Goal: Transaction & Acquisition: Subscribe to service/newsletter

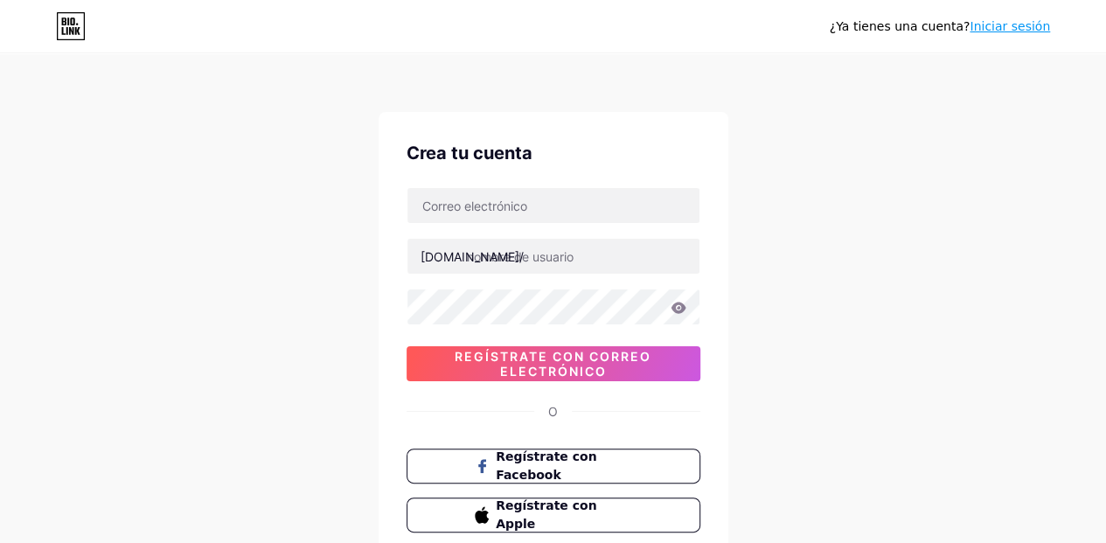
click at [963, 181] on div "¿Ya tienes una cuenta? Iniciar sesión Crea tu cuenta [DOMAIN_NAME]/ Regístrate …" at bounding box center [553, 334] width 1106 height 669
click at [617, 350] on font "Regístrate con correo electrónico" at bounding box center [553, 364] width 197 height 30
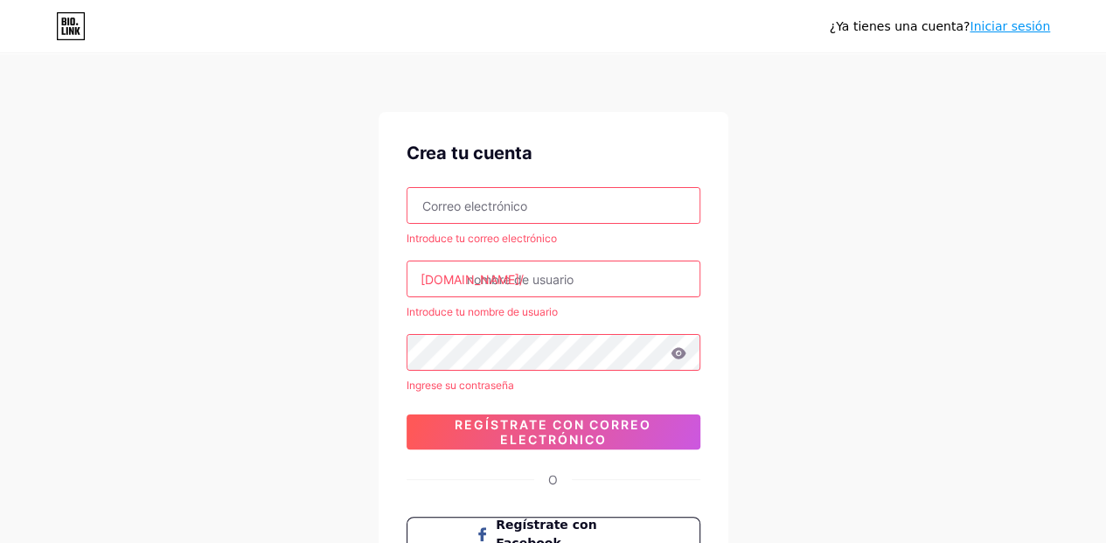
click at [553, 213] on input "text" at bounding box center [553, 205] width 292 height 35
type input "[EMAIL_ADDRESS][DOMAIN_NAME]"
click at [566, 267] on input "text" at bounding box center [553, 278] width 292 height 35
click at [826, 318] on div "¿Ya tienes una cuenta? Iniciar sesión Crea tu cuenta [EMAIL_ADDRESS][DOMAIN_NAM…" at bounding box center [553, 368] width 1106 height 737
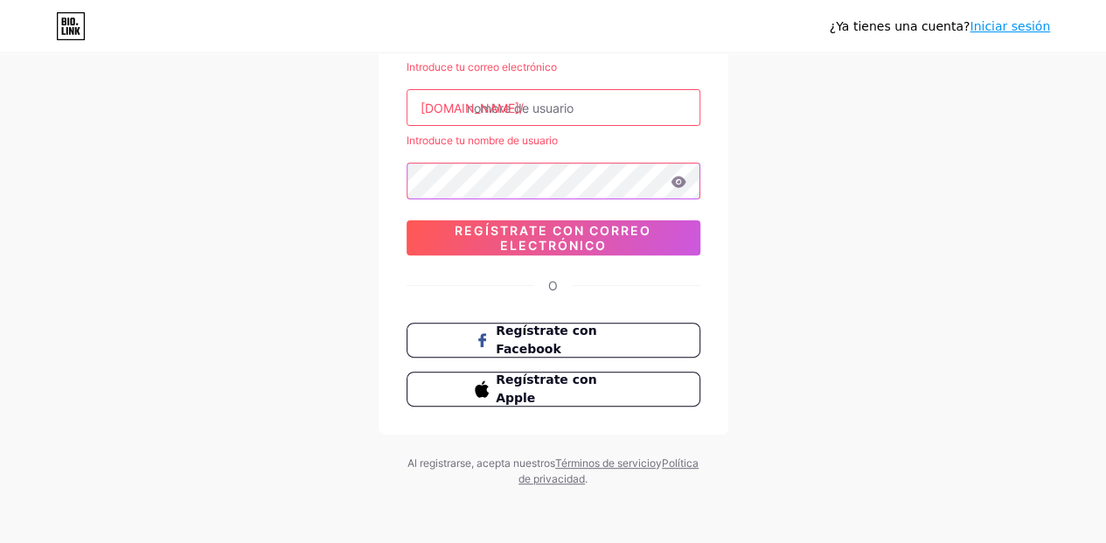
scroll to position [170, 0]
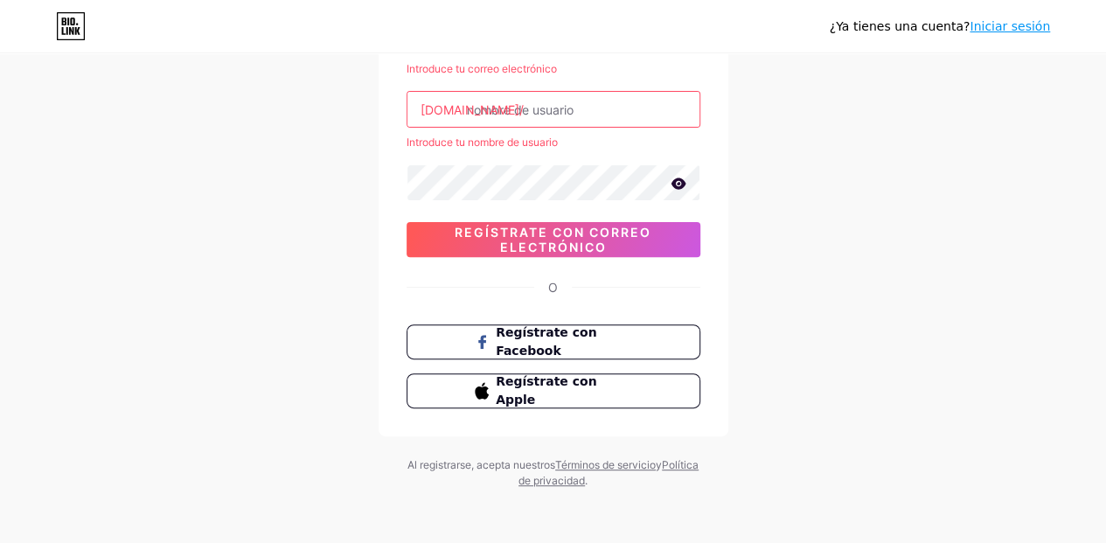
click at [581, 106] on input "text" at bounding box center [553, 109] width 292 height 35
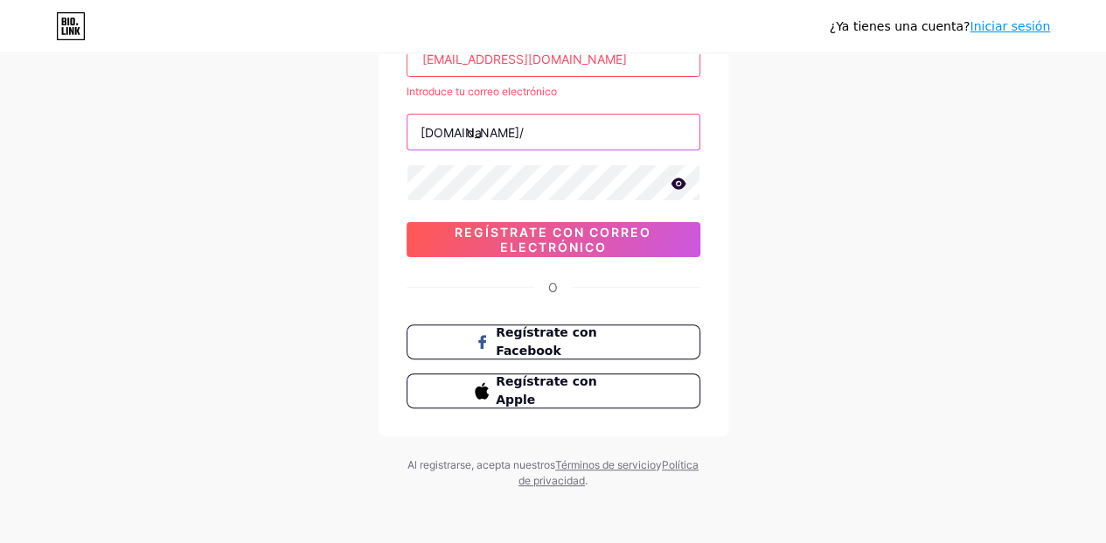
type input "d"
type input "yuli"
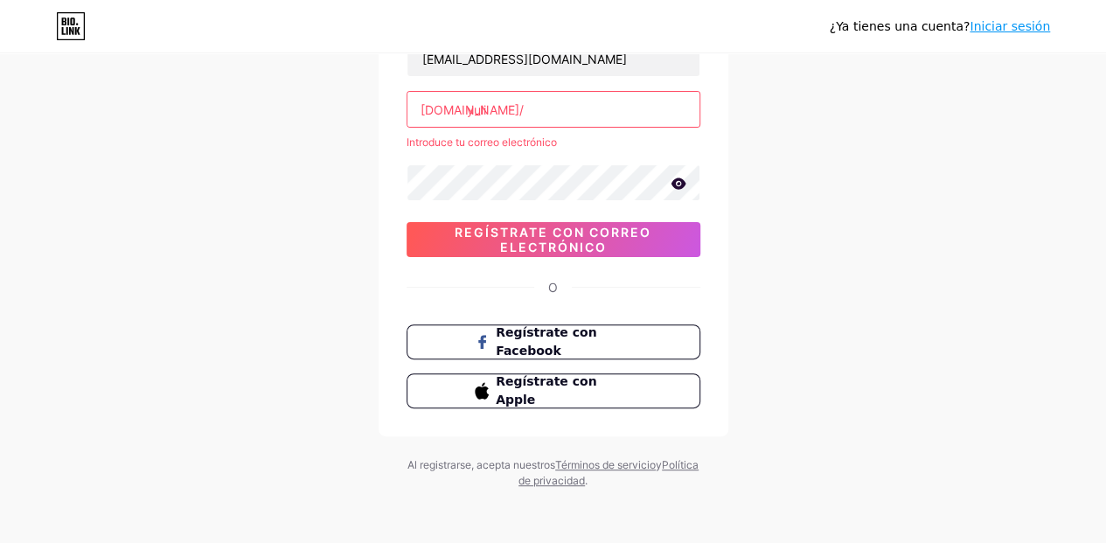
click at [602, 233] on font "Regístrate con correo electrónico" at bounding box center [553, 240] width 197 height 30
click at [549, 88] on div "[EMAIL_ADDRESS][DOMAIN_NAME] [DOMAIN_NAME]/ yuli El nombre de usuario ya ha sid…" at bounding box center [553, 148] width 294 height 217
click at [544, 110] on input "yuli" at bounding box center [553, 109] width 292 height 35
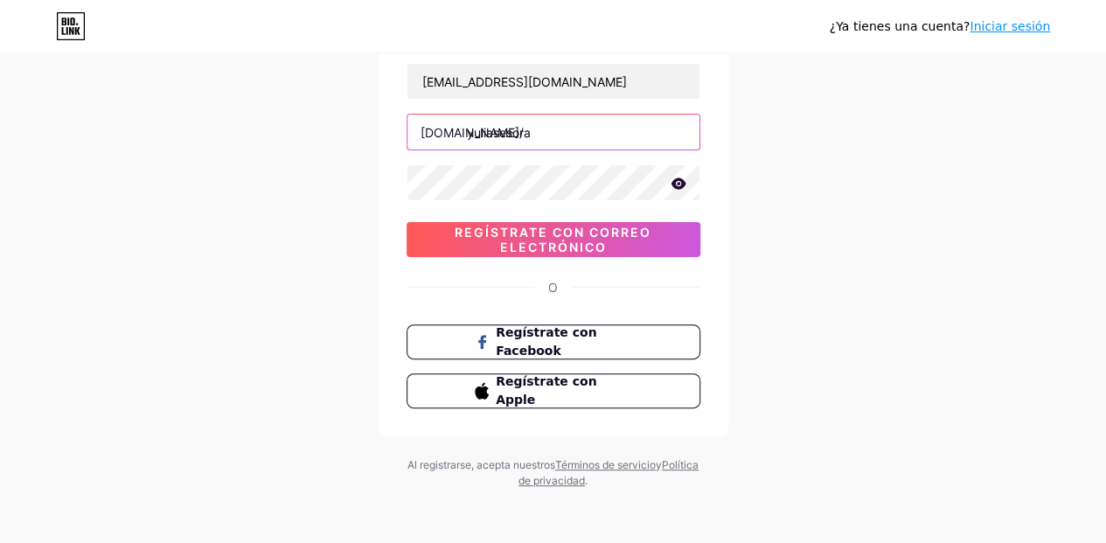
type input "yuliasesora"
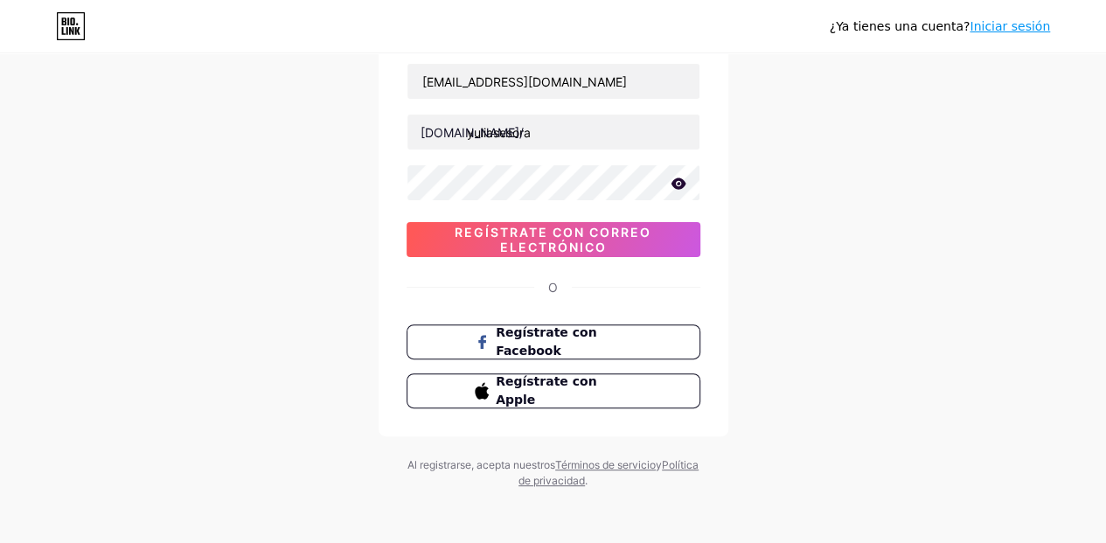
click at [573, 234] on font "Regístrate con correo electrónico" at bounding box center [553, 240] width 197 height 30
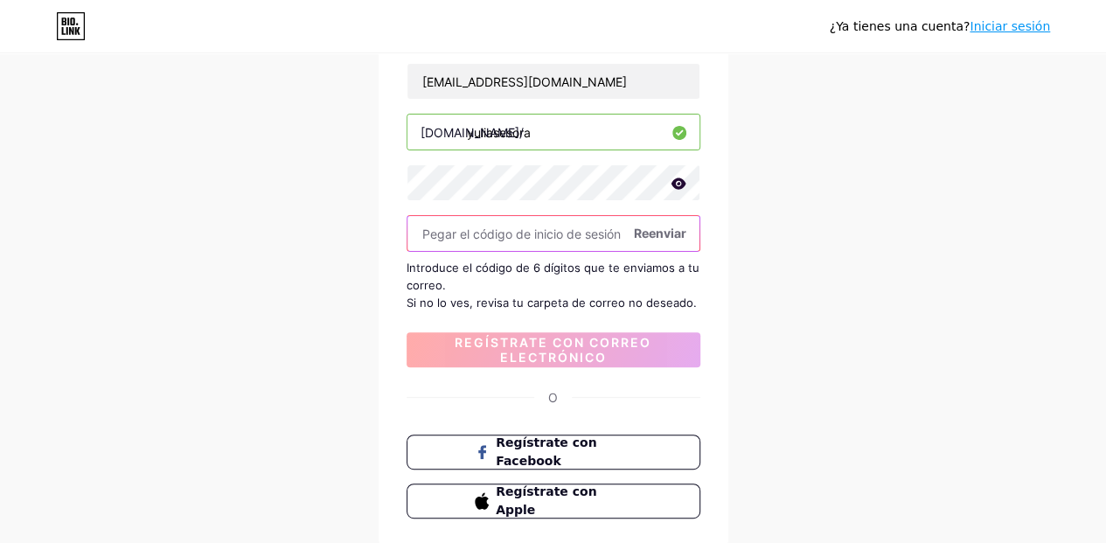
click at [517, 234] on input "text" at bounding box center [553, 233] width 292 height 35
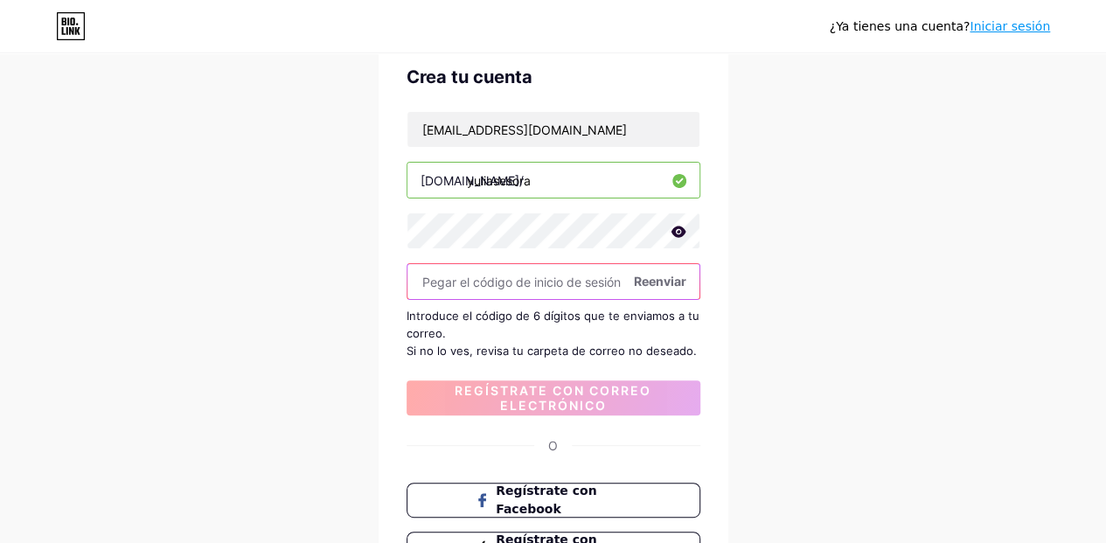
scroll to position [37, 0]
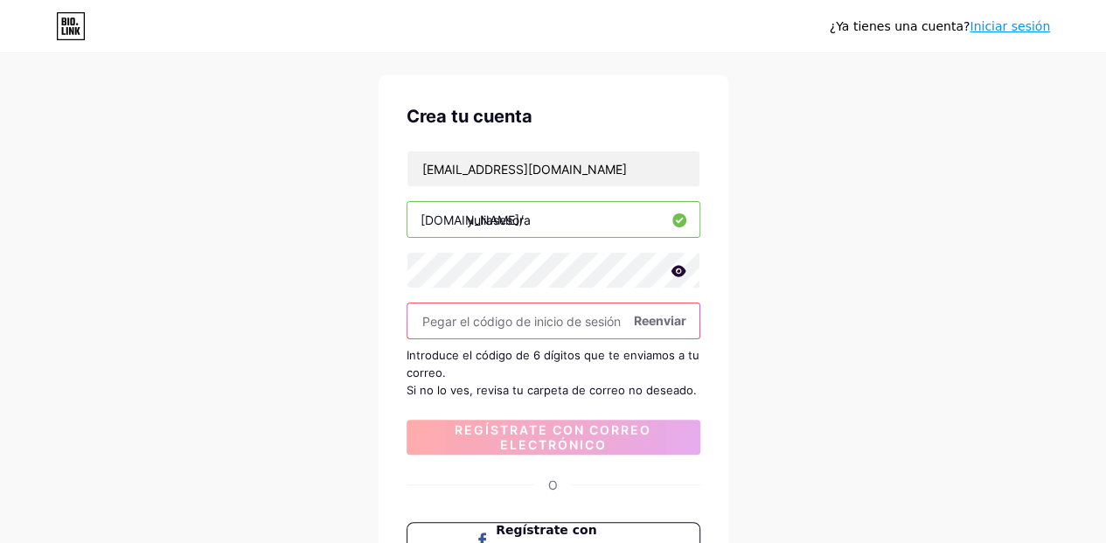
click at [528, 314] on input "text" at bounding box center [553, 320] width 292 height 35
paste input "444446"
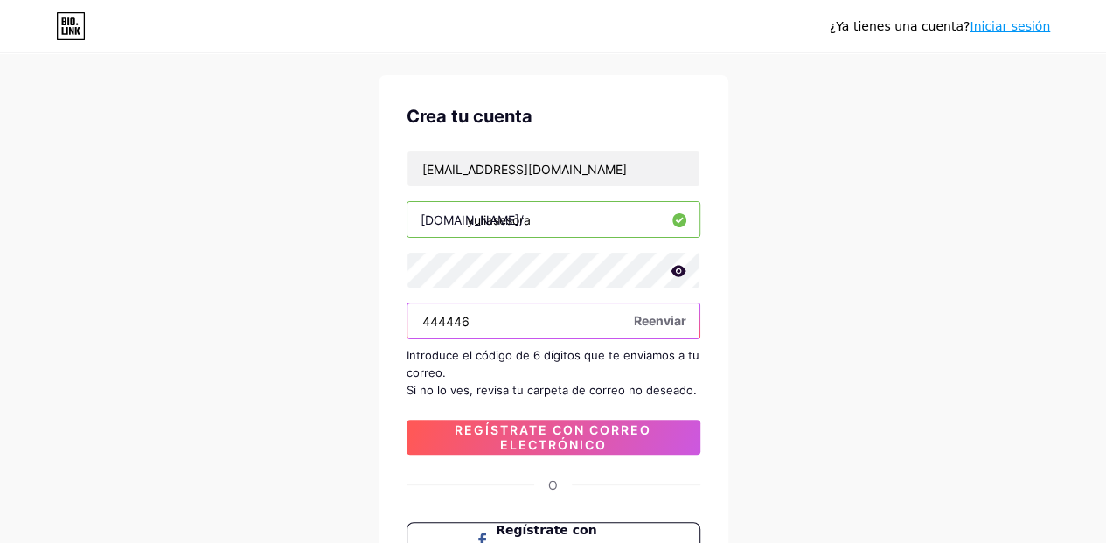
type input "444446"
click at [517, 433] on font "Regístrate con correo electrónico" at bounding box center [553, 437] width 197 height 30
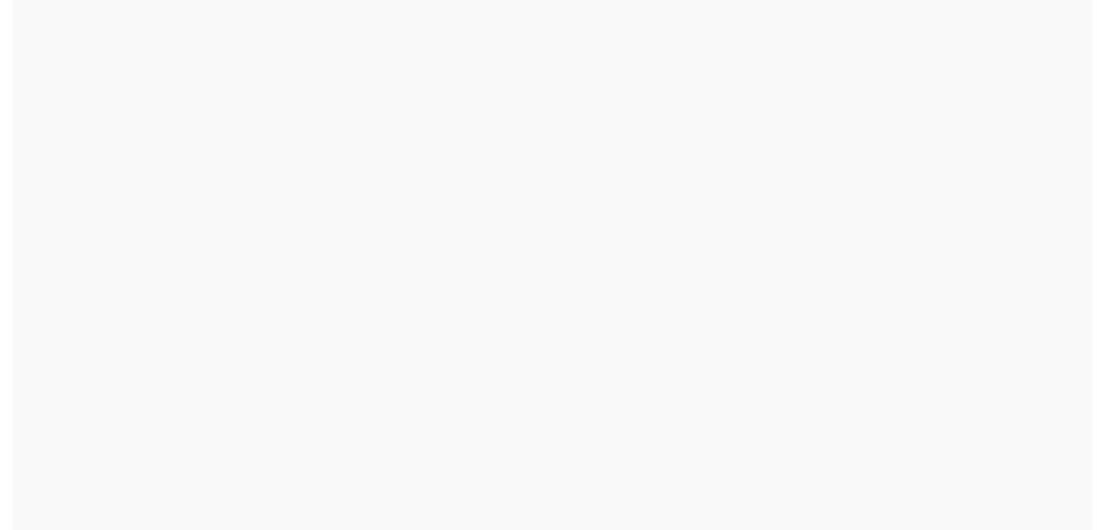
scroll to position [0, 0]
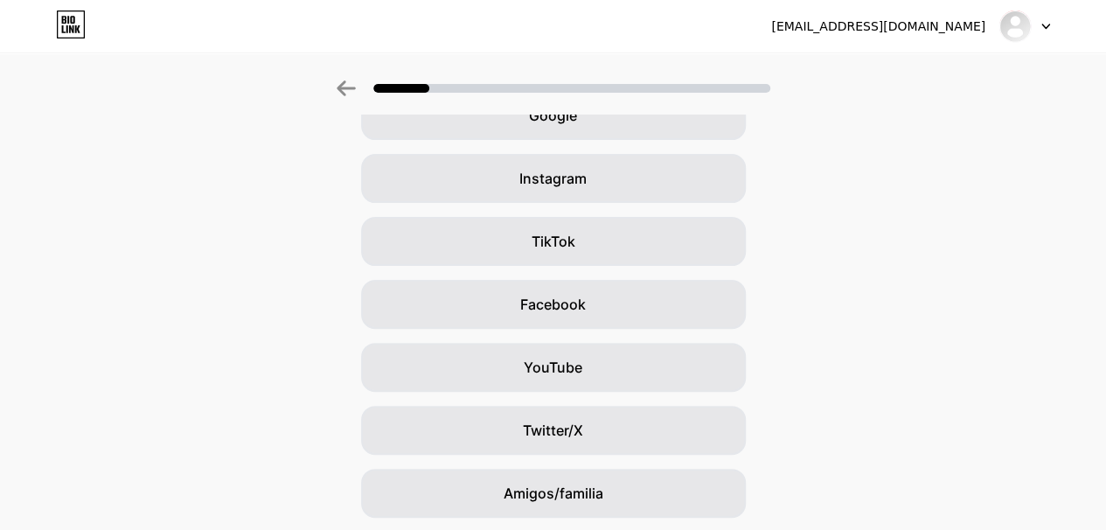
scroll to position [224, 0]
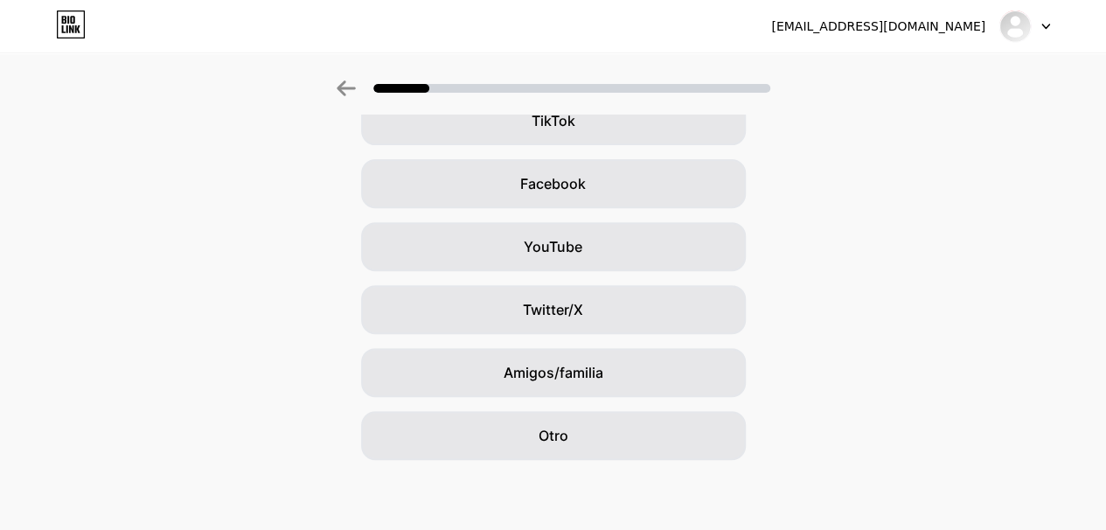
click at [610, 377] on div "Amigos/familia" at bounding box center [553, 372] width 385 height 49
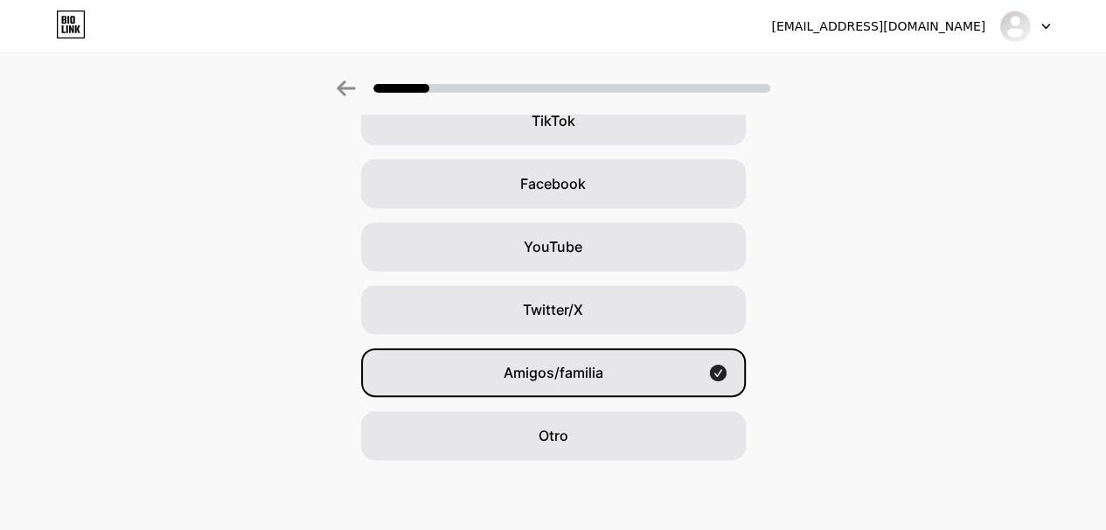
scroll to position [0, 0]
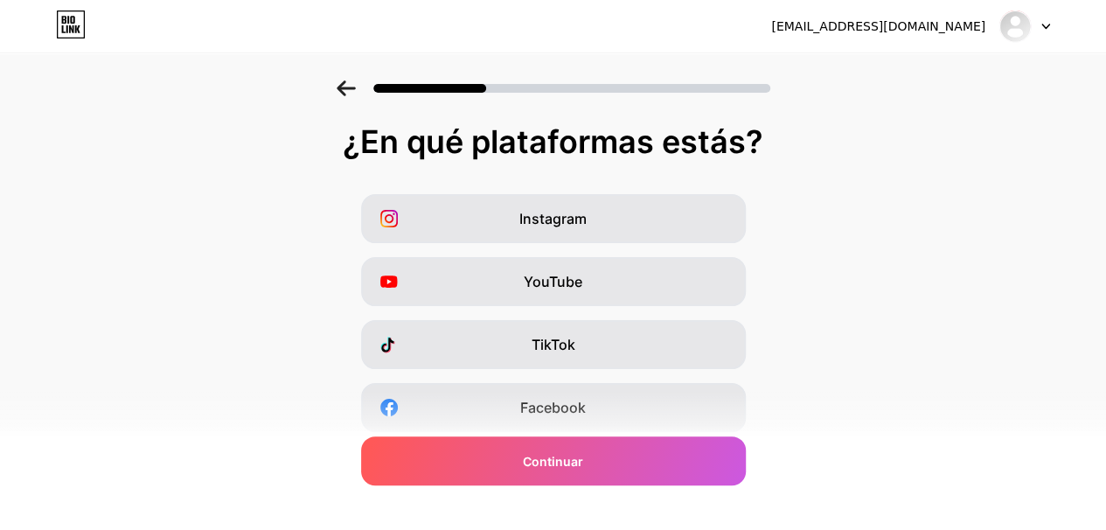
click at [609, 334] on div "TikTok" at bounding box center [553, 344] width 385 height 49
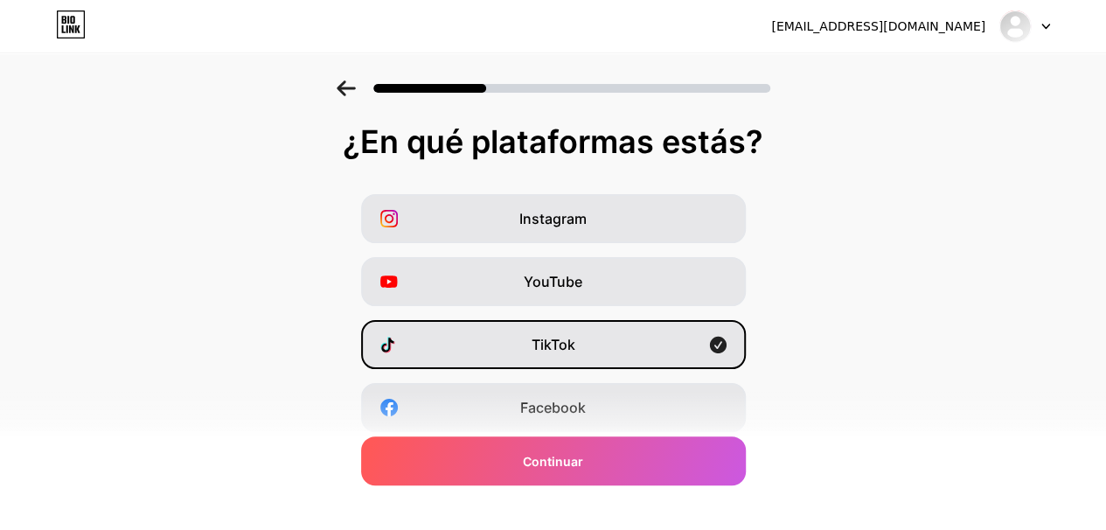
click at [585, 392] on div "Facebook" at bounding box center [553, 407] width 385 height 49
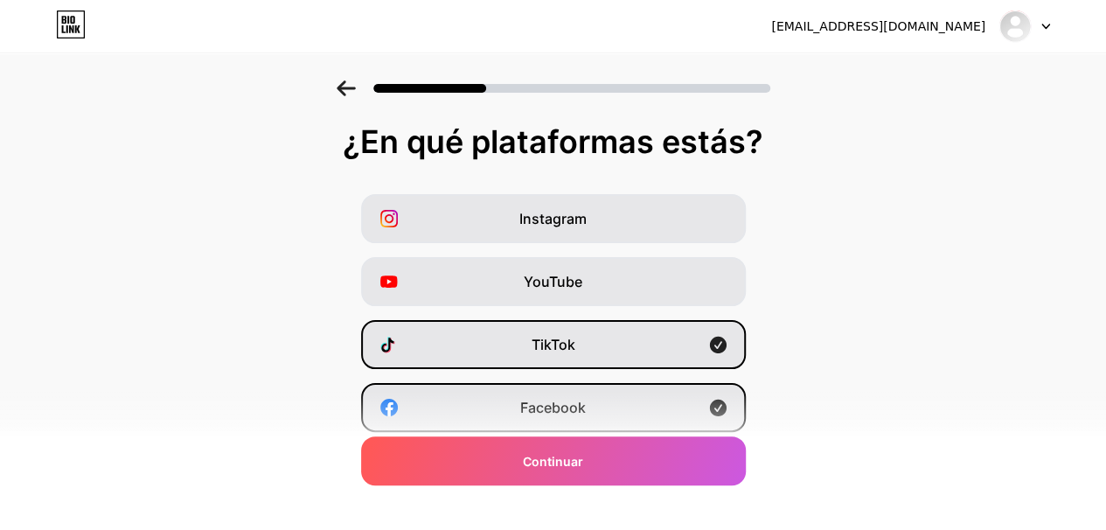
click at [619, 225] on div "Instagram" at bounding box center [553, 218] width 385 height 49
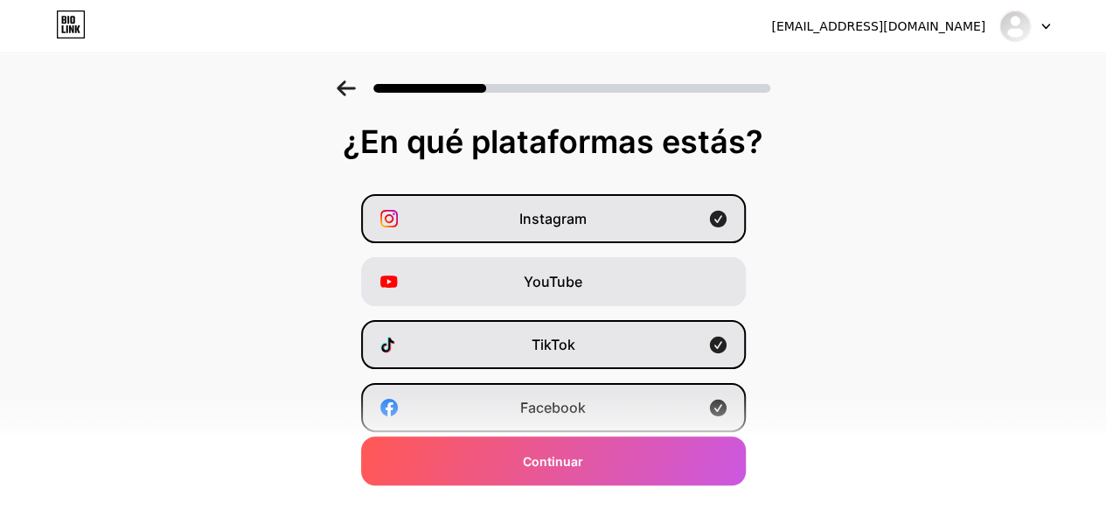
click at [624, 463] on div "Continuar" at bounding box center [553, 460] width 385 height 49
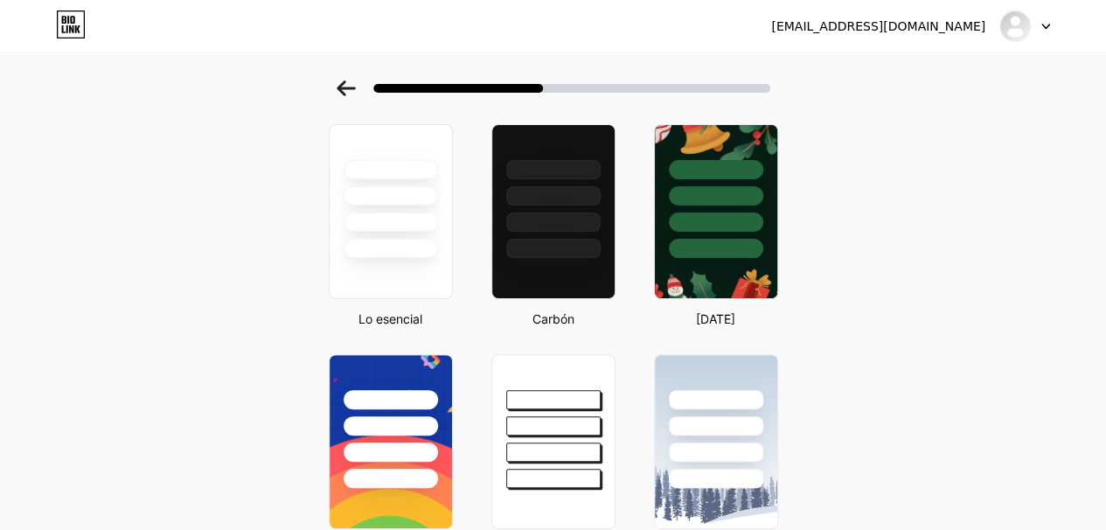
scroll to position [175, 0]
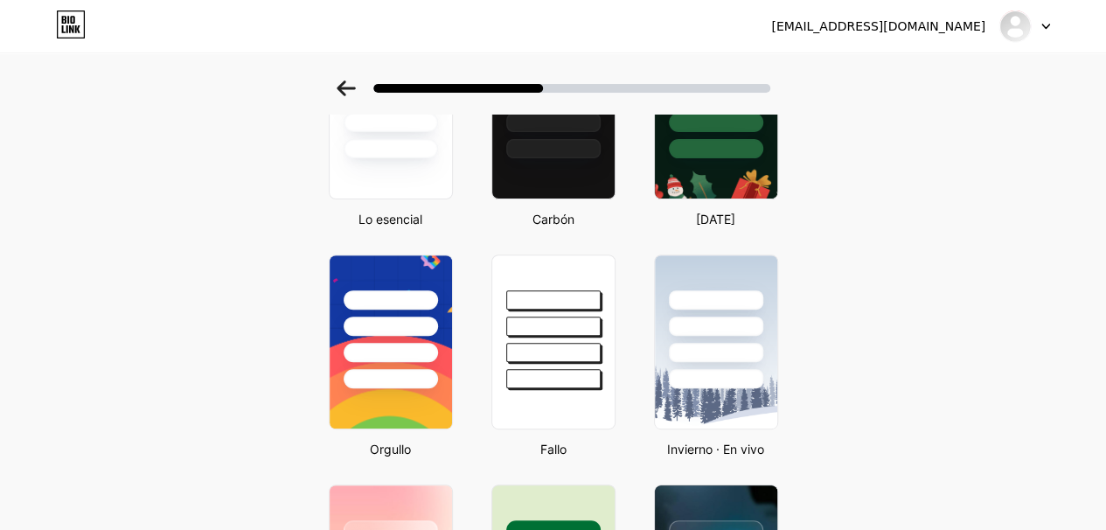
click at [394, 179] on div at bounding box center [391, 111] width 124 height 175
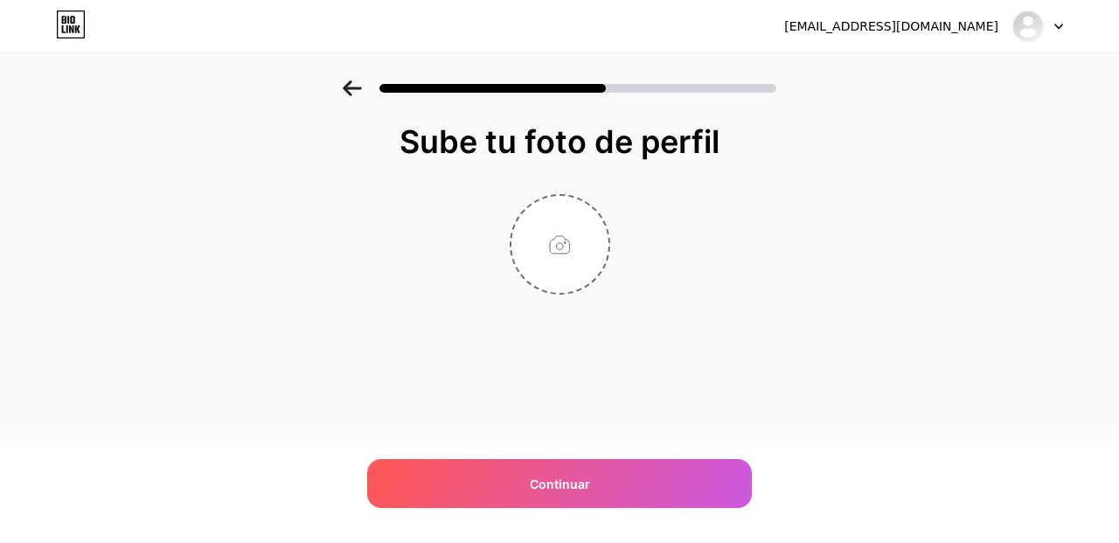
click at [566, 492] on span "Continuar" at bounding box center [560, 484] width 60 height 18
click at [560, 237] on input "file" at bounding box center [559, 244] width 97 height 97
type input "C:\fakepath\competencia.png"
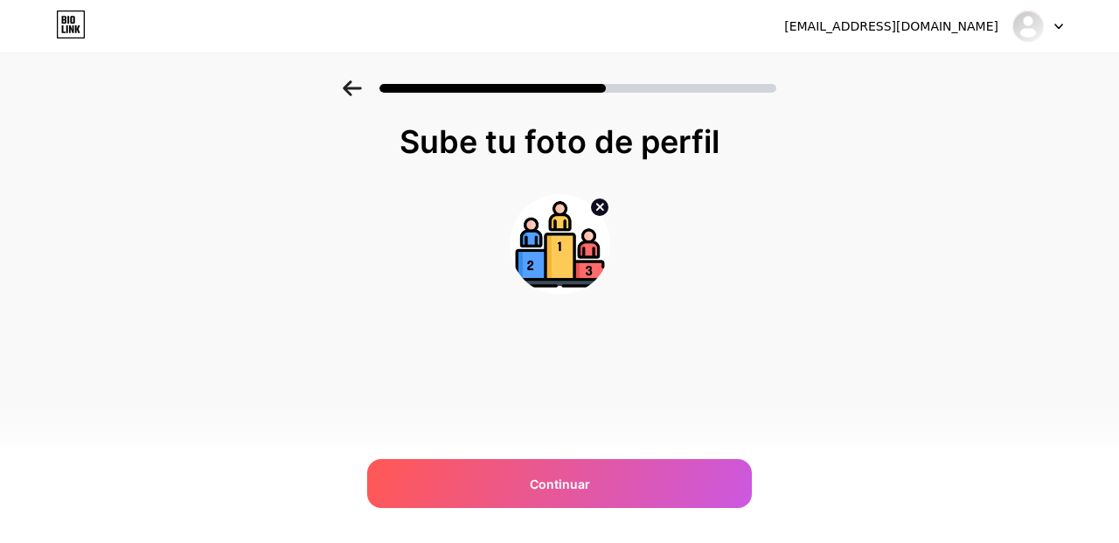
click at [612, 482] on div "Continuar" at bounding box center [559, 483] width 385 height 49
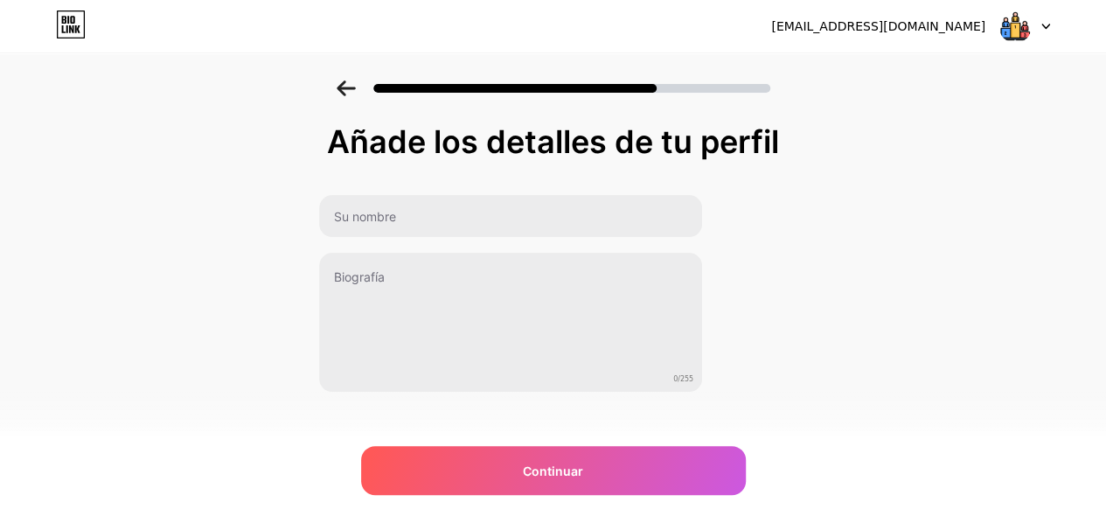
click at [598, 478] on div "Continuar" at bounding box center [553, 470] width 385 height 49
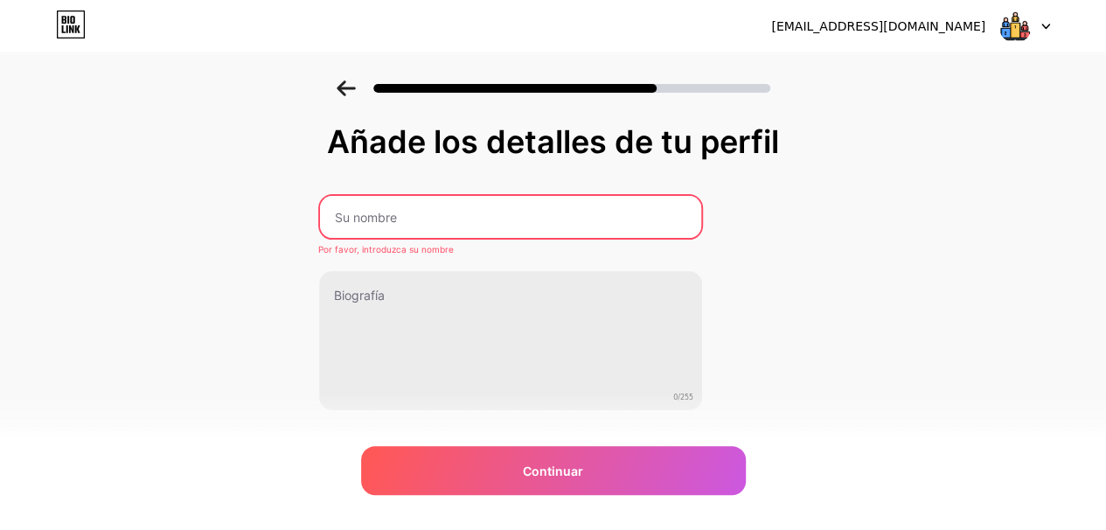
click at [448, 204] on input "text" at bounding box center [510, 217] width 381 height 42
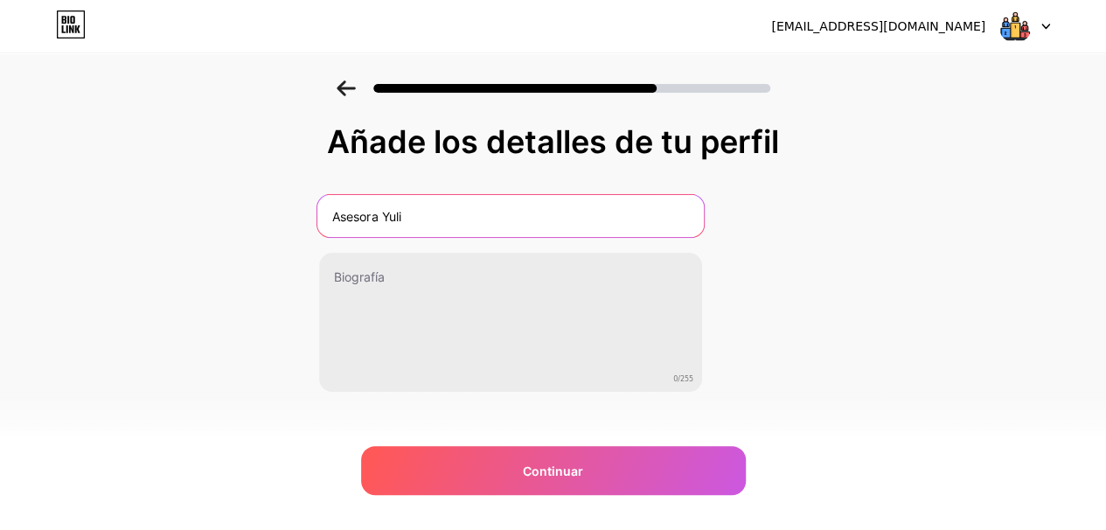
type input "Asesora Yuli"
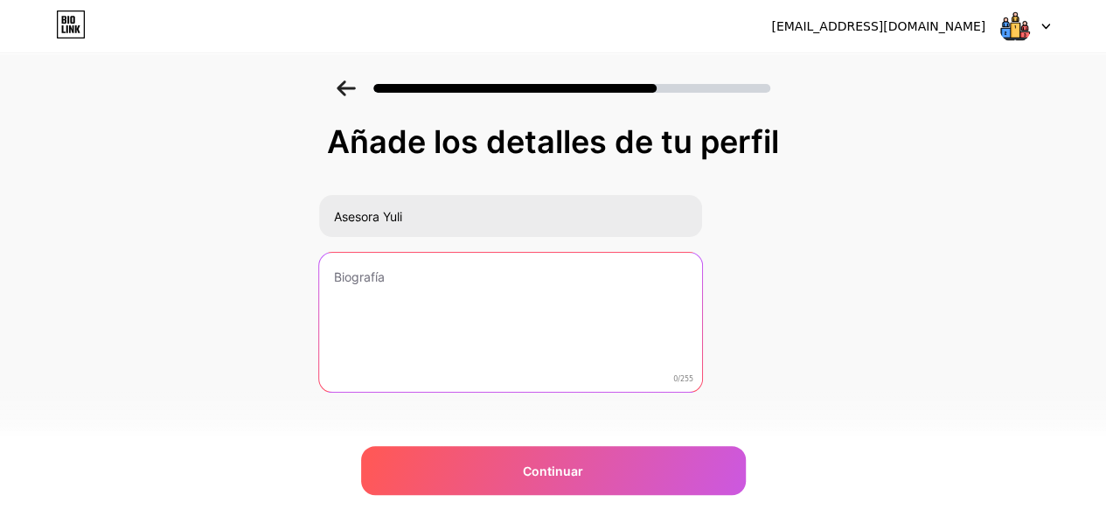
click at [418, 327] on textarea at bounding box center [510, 323] width 383 height 141
paste textarea "Tu única competencia real es tu versión de [DATE]. ✨"
type textarea "Tu única competencia real es tu versión de [DATE]. ✨"
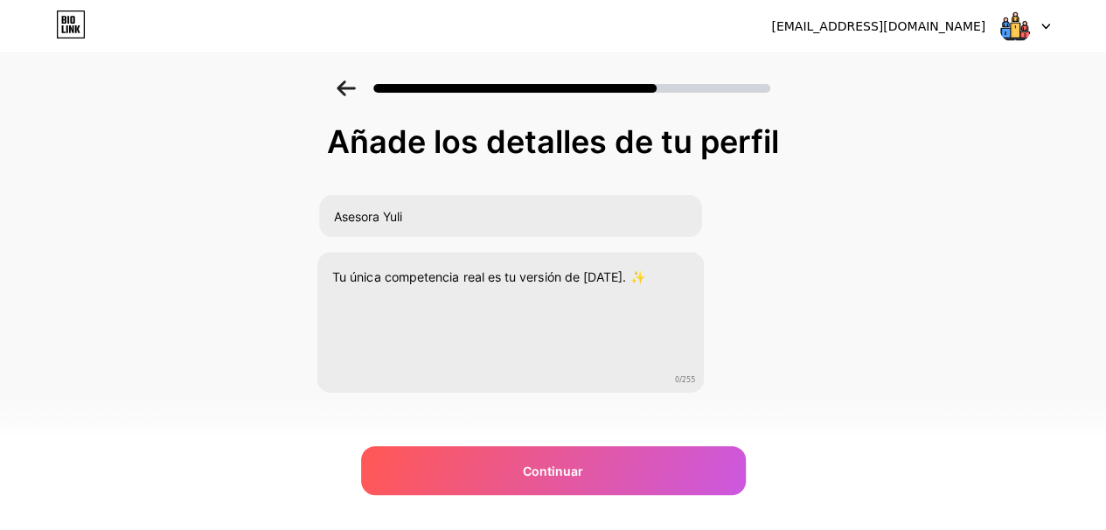
click at [583, 476] on font "Continuar" at bounding box center [553, 470] width 60 height 15
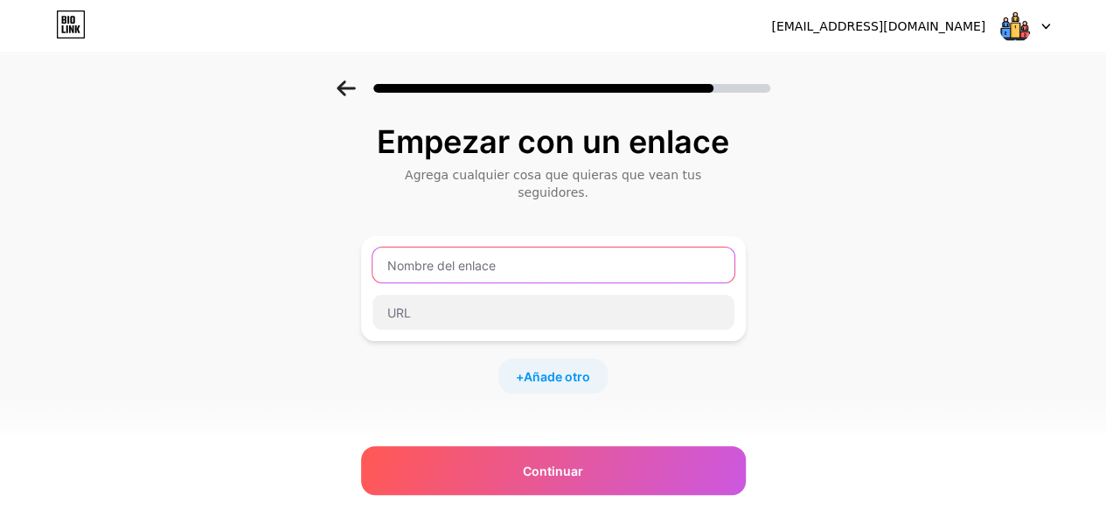
click at [537, 260] on input "text" at bounding box center [553, 264] width 362 height 35
click at [528, 474] on div "Continuar" at bounding box center [553, 470] width 385 height 49
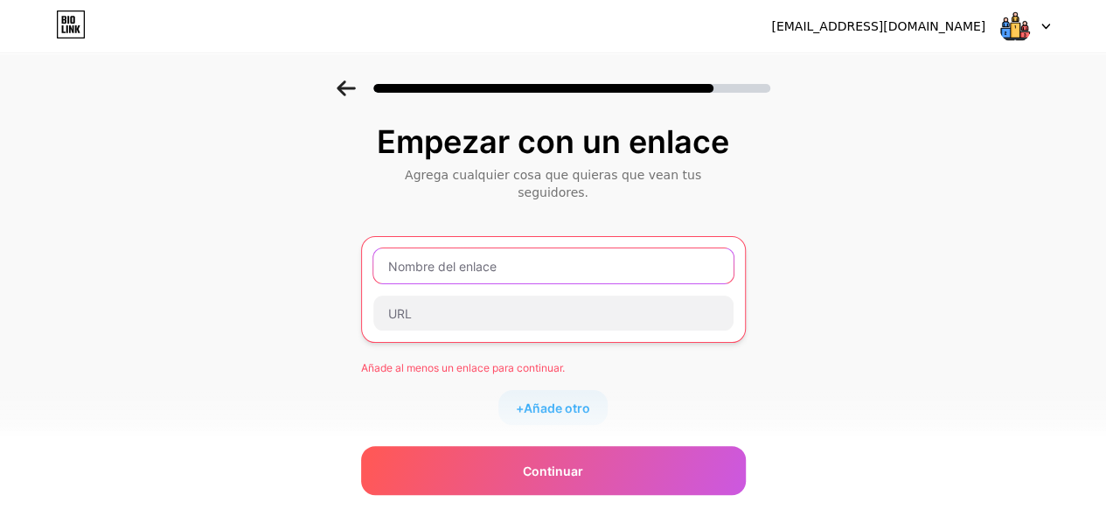
click at [498, 252] on input "text" at bounding box center [553, 265] width 360 height 35
click at [448, 253] on input "text" at bounding box center [553, 265] width 360 height 35
paste input "Así va la competencia este mes🔥 :"
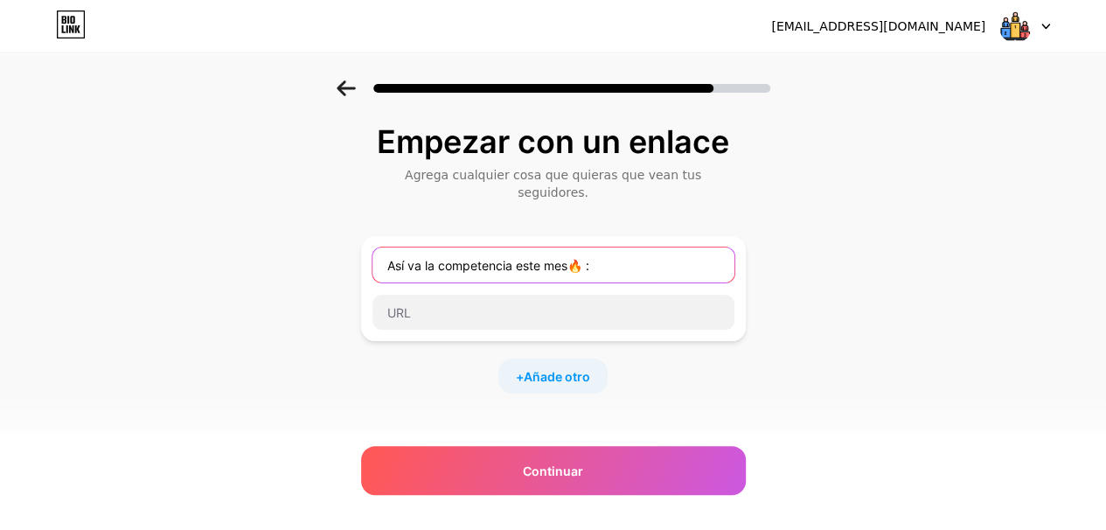
type input "Así va la competencia este mes🔥 :"
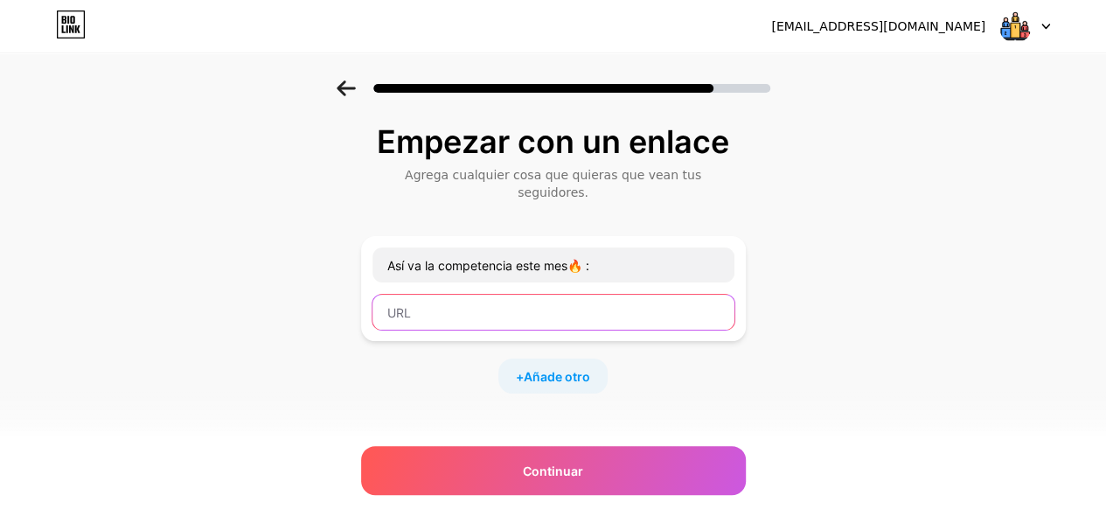
click at [469, 295] on input "text" at bounding box center [553, 312] width 362 height 35
paste input "[URL][DOMAIN_NAME]"
type input "[URL][DOMAIN_NAME]"
click at [593, 459] on div "Continuar" at bounding box center [553, 470] width 385 height 49
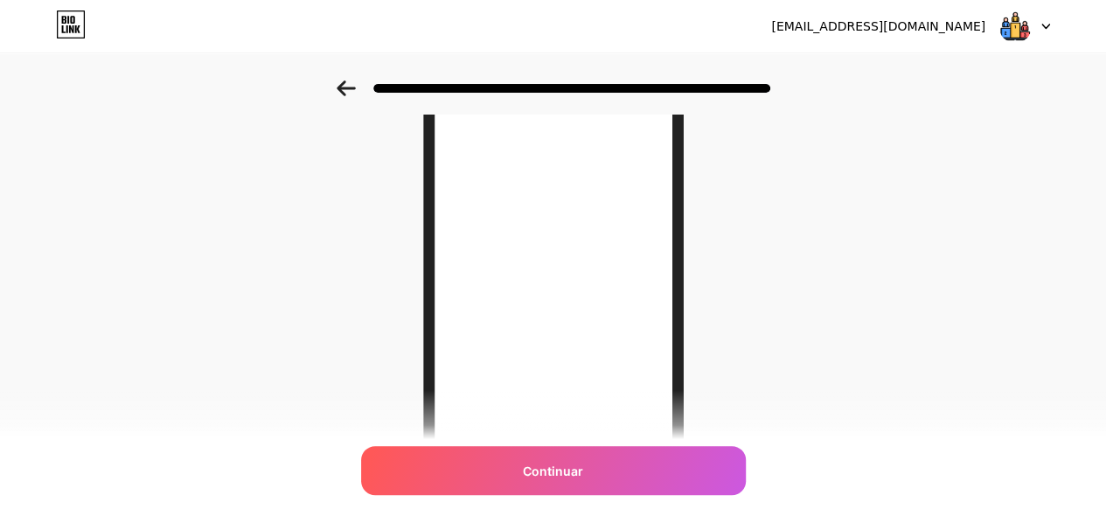
scroll to position [175, 0]
click at [583, 475] on font "Continuar" at bounding box center [553, 470] width 60 height 15
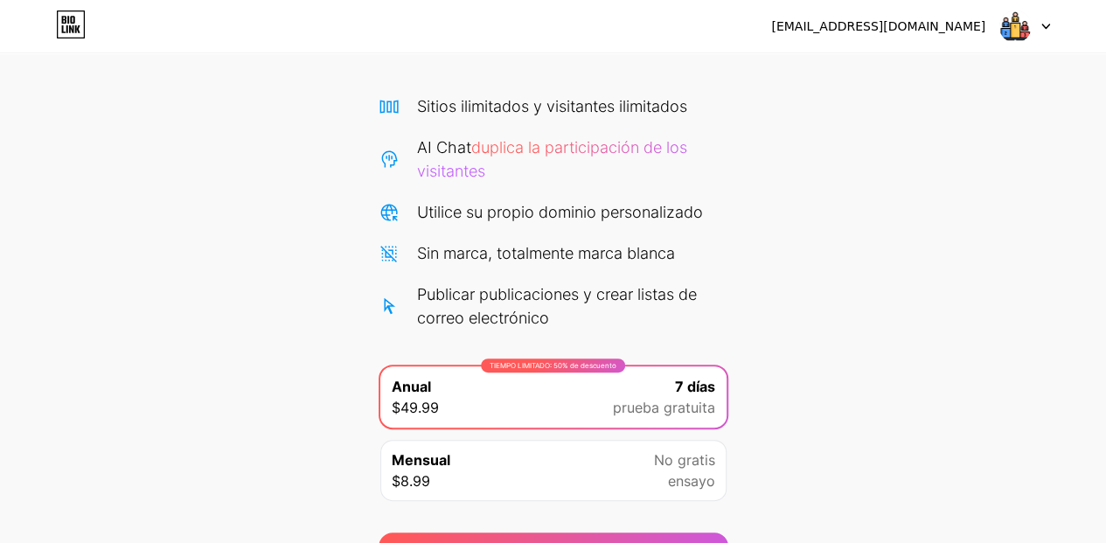
scroll to position [206, 0]
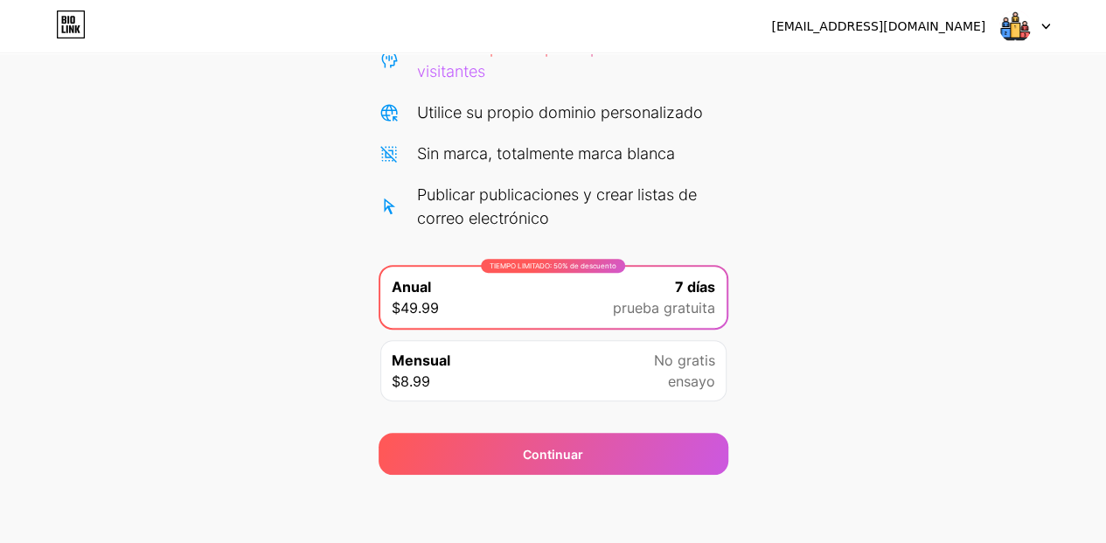
click at [557, 363] on div "Mensual $8.99 No gratis ensayo" at bounding box center [553, 370] width 346 height 61
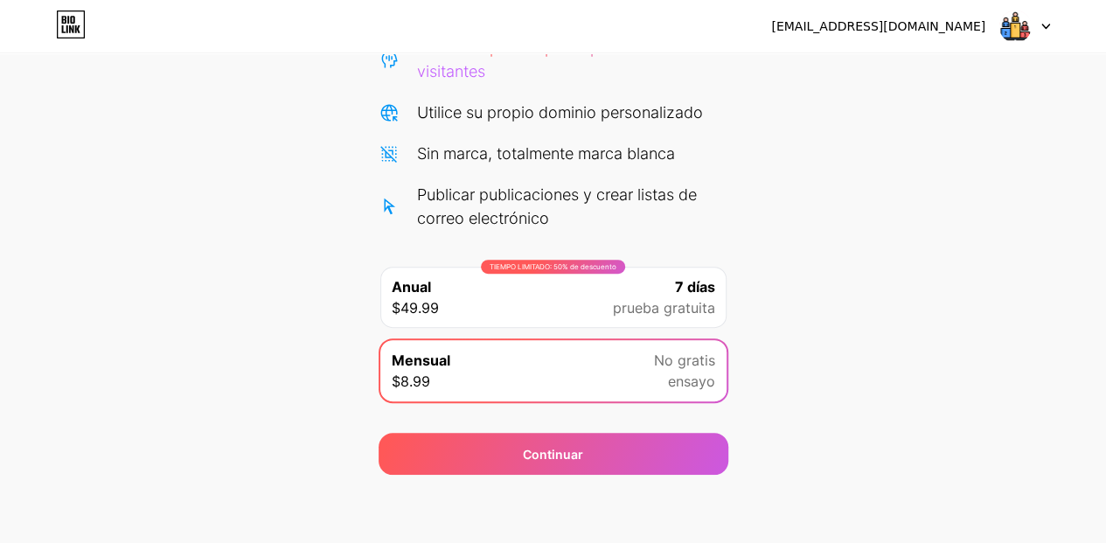
click at [585, 449] on div "Continuar" at bounding box center [553, 454] width 350 height 42
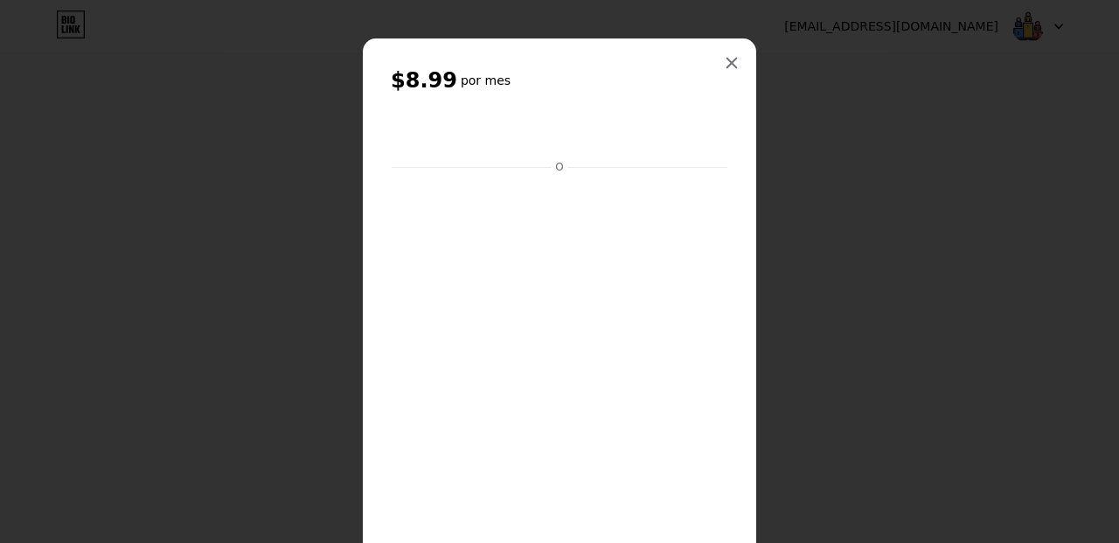
click at [726, 59] on icon at bounding box center [732, 63] width 14 height 14
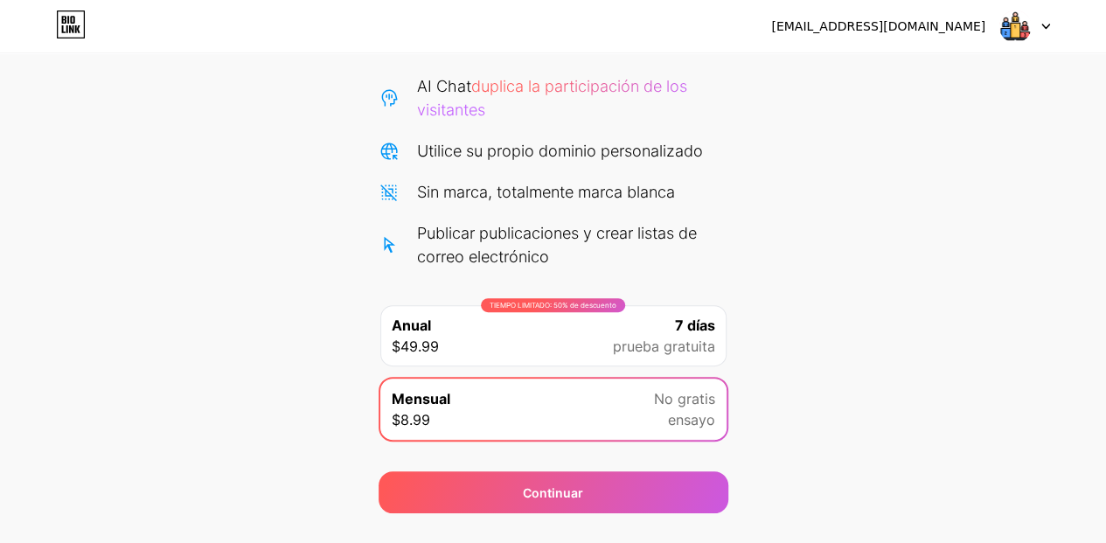
scroll to position [0, 0]
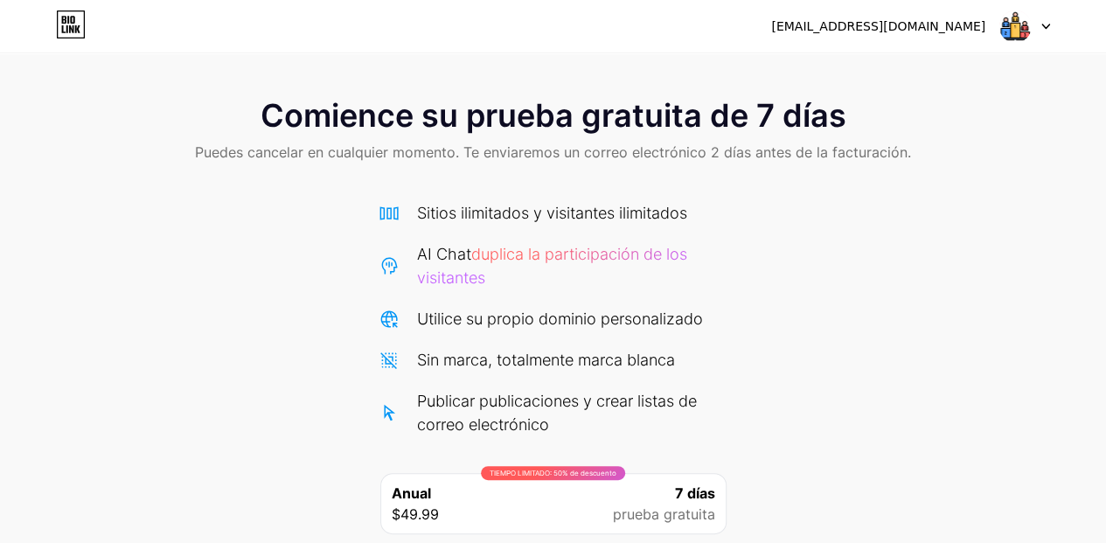
click at [358, 149] on font "Puedes cancelar en cualquier momento. Te enviaremos un correo electrónico 2 día…" at bounding box center [553, 151] width 716 height 17
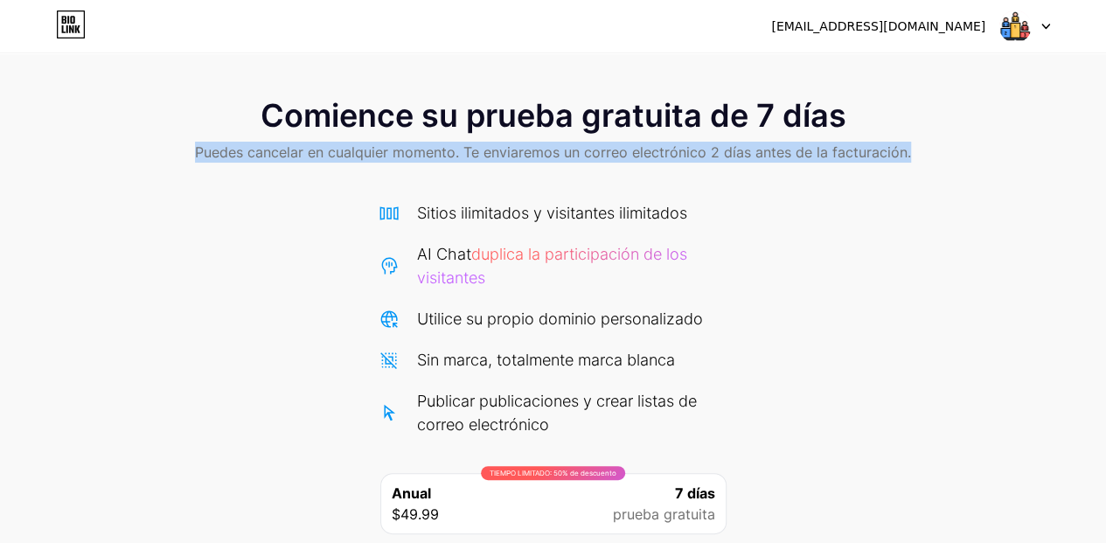
click at [358, 149] on font "Puedes cancelar en cualquier momento. Te enviaremos un correo electrónico 2 día…" at bounding box center [553, 151] width 716 height 17
click at [770, 197] on div "Comience su prueba gratuita de 7 días Puedes cancelar en cualquier momento. Te …" at bounding box center [553, 380] width 1106 height 601
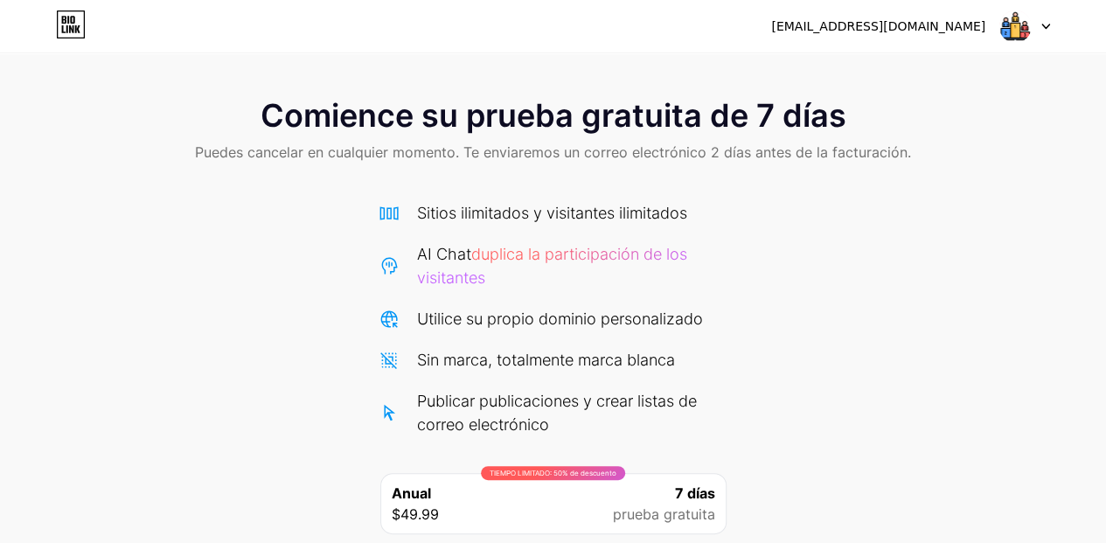
click at [1030, 21] on img at bounding box center [1014, 26] width 33 height 33
click at [849, 265] on div "Comience su prueba gratuita de 7 días Puedes cancelar en cualquier momento. Te …" at bounding box center [553, 380] width 1106 height 601
click at [772, 115] on font "Comience su prueba gratuita de 7 días" at bounding box center [553, 115] width 586 height 38
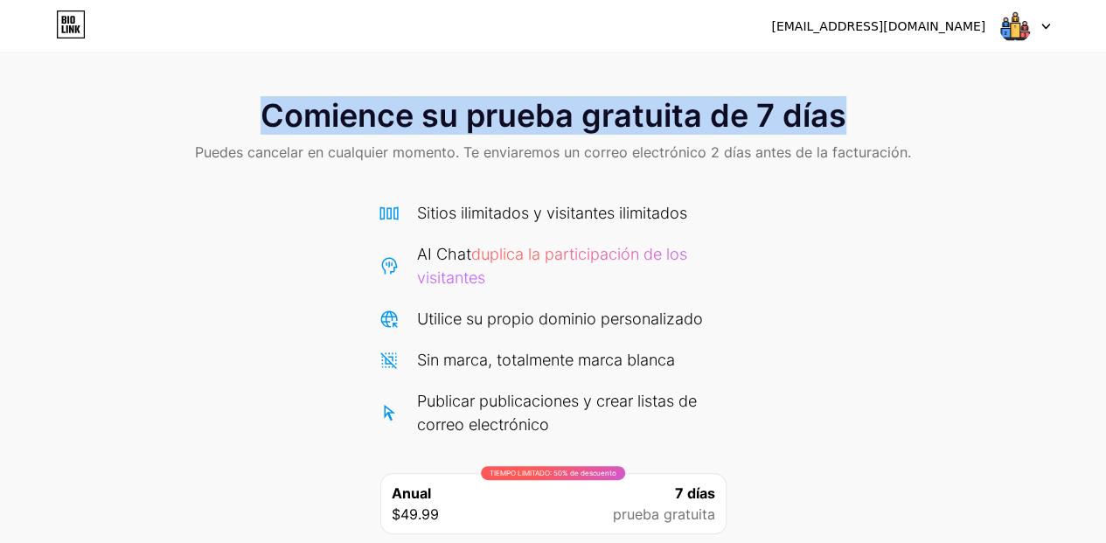
click at [772, 115] on font "Comience su prueba gratuita de 7 días" at bounding box center [553, 115] width 586 height 38
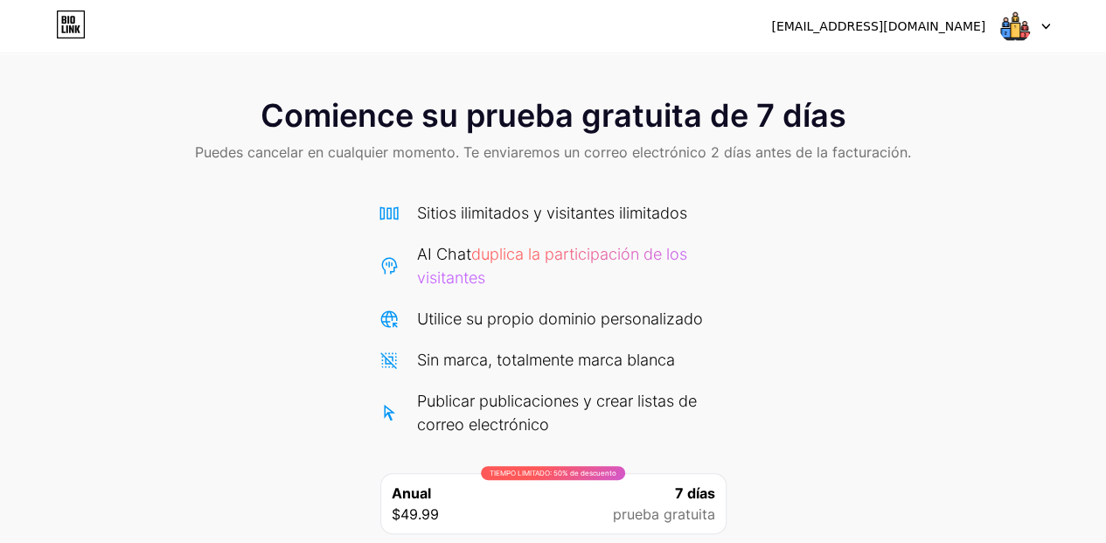
click at [760, 299] on div "Comience su prueba gratuita de 7 días Puedes cancelar en cualquier momento. Te …" at bounding box center [553, 380] width 1106 height 601
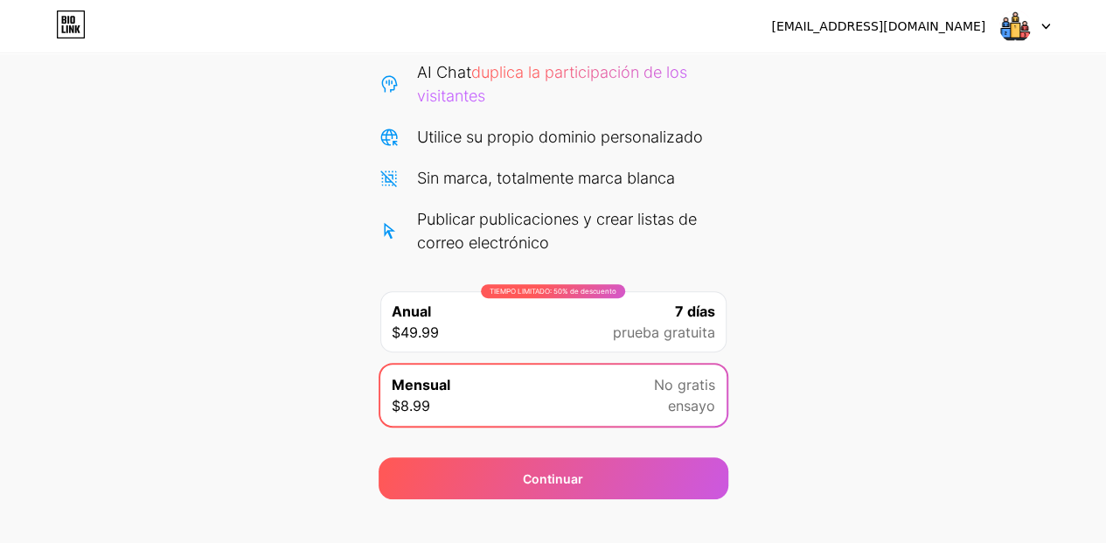
scroll to position [206, 0]
